Goal: Information Seeking & Learning: Learn about a topic

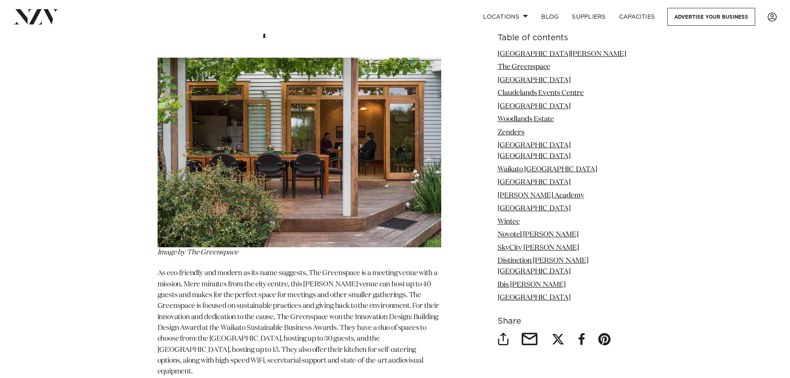
scroll to position [1493, 0]
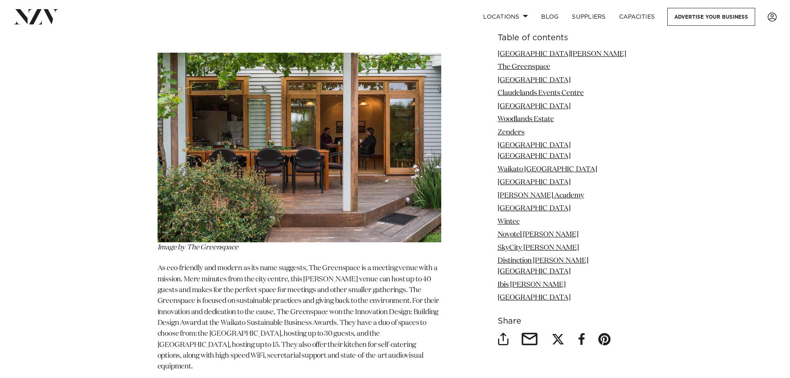
click at [348, 265] on span "As eco-friendly and modern as its name suggests, The Greenspace is a meeting ve…" at bounding box center [299, 317] width 282 height 105
click at [536, 67] on link "The Greenspace" at bounding box center [524, 66] width 53 height 7
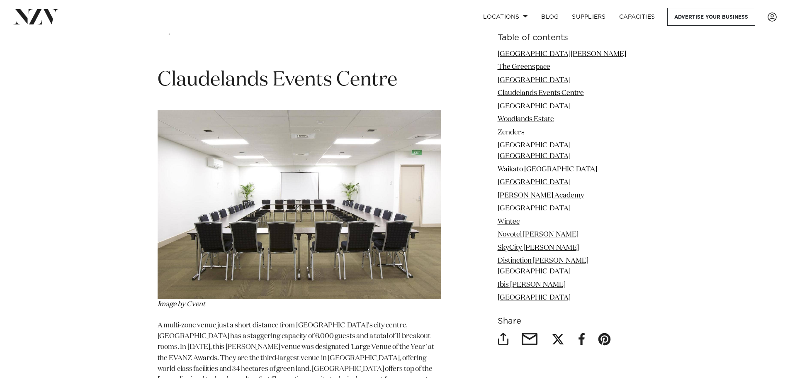
scroll to position [2262, 0]
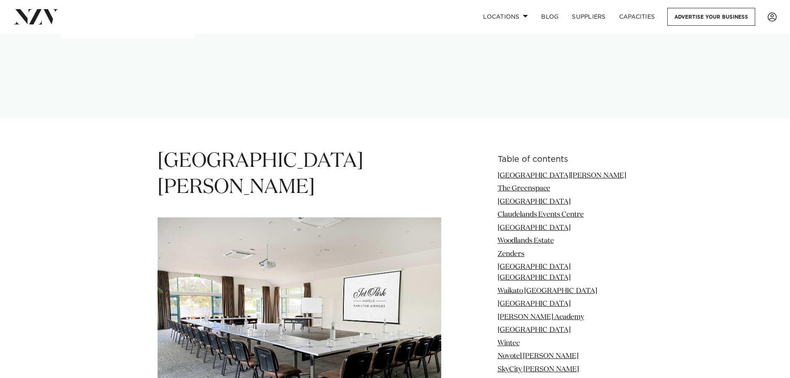
scroll to position [1037, 0]
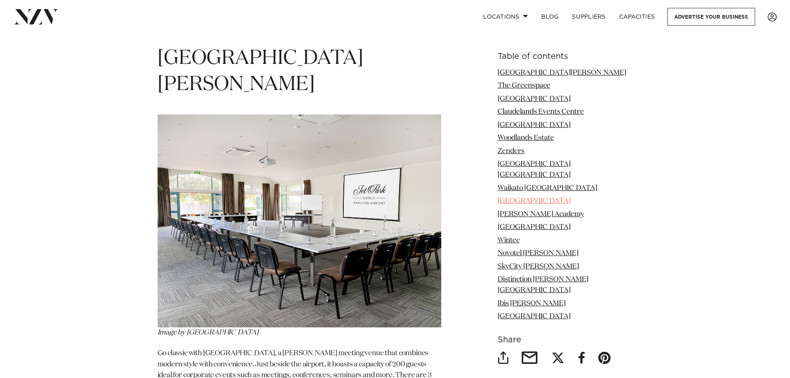
click at [541, 197] on link "[GEOGRAPHIC_DATA]" at bounding box center [534, 200] width 73 height 7
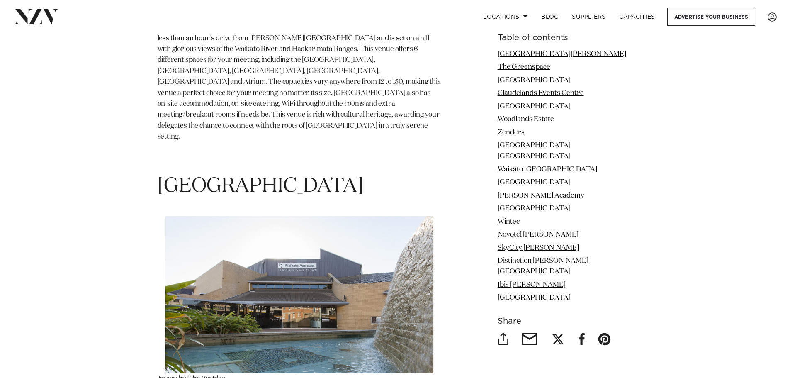
scroll to position [4603, 0]
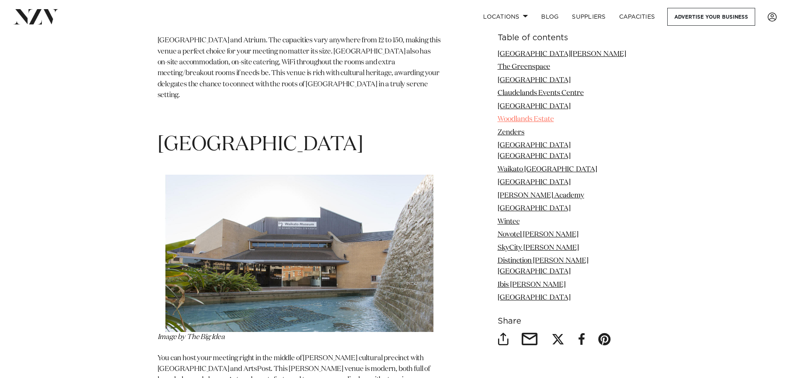
click at [528, 116] on link "Woodlands Estate" at bounding box center [526, 119] width 56 height 7
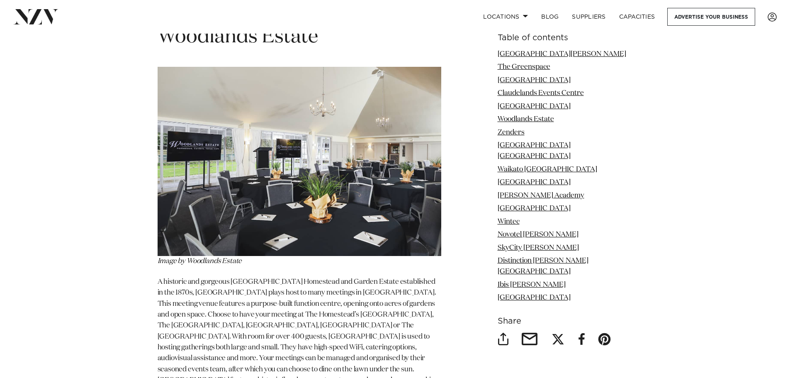
scroll to position [3093, 0]
